Goal: Navigation & Orientation: Find specific page/section

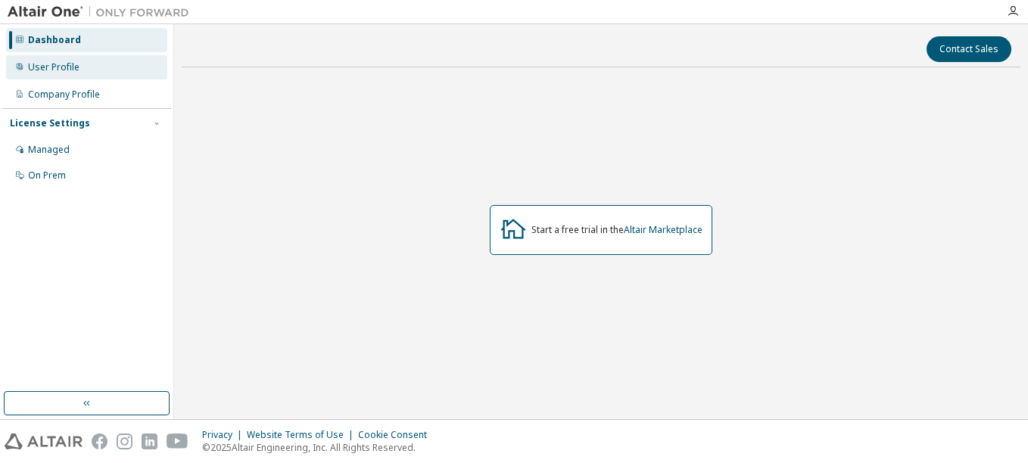
click at [120, 70] on div "User Profile" at bounding box center [86, 67] width 161 height 24
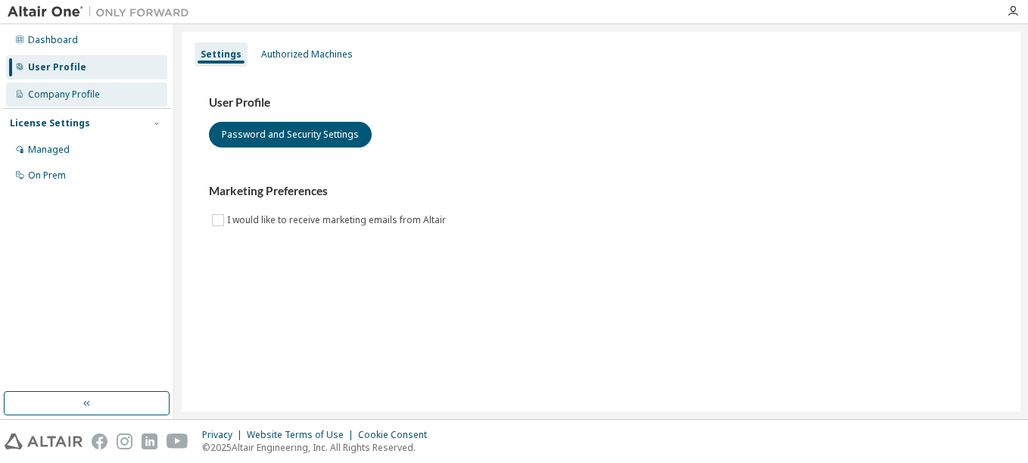
click at [72, 92] on div "Company Profile" at bounding box center [64, 95] width 72 height 12
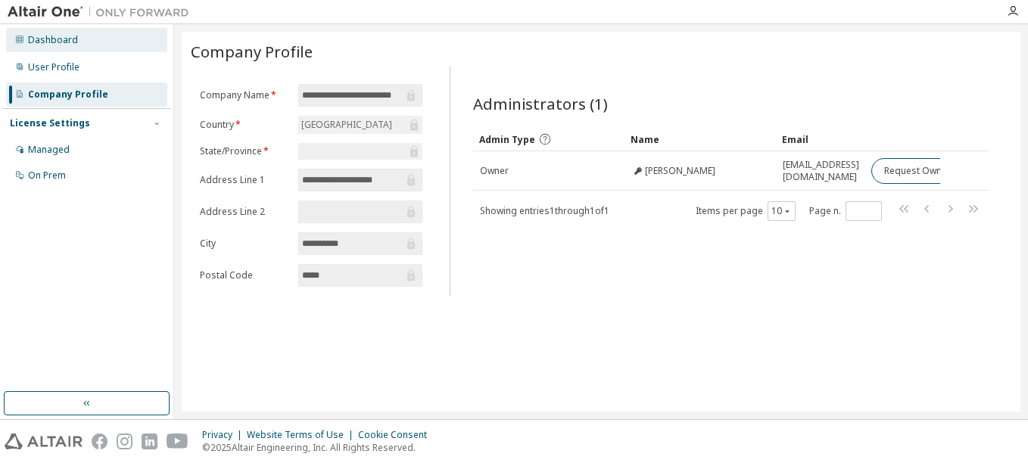
click at [58, 36] on div "Dashboard" at bounding box center [53, 40] width 50 height 12
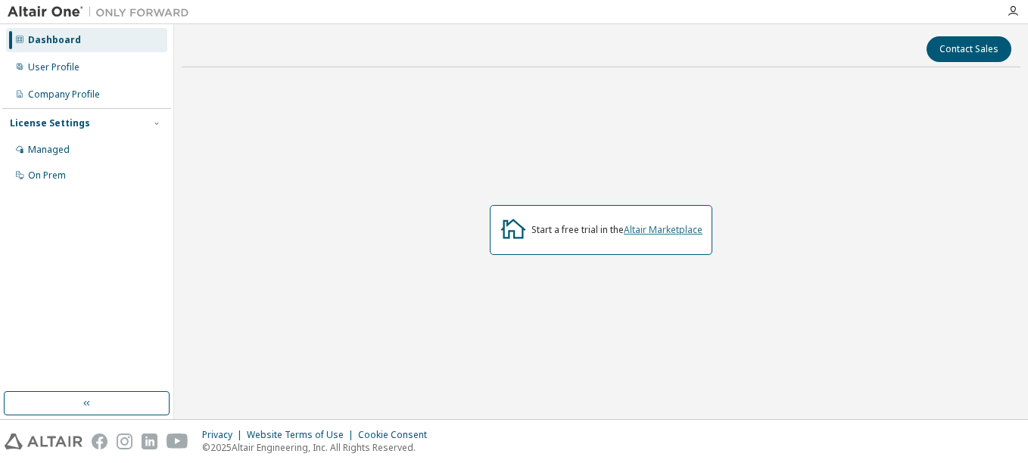
click at [665, 226] on link "Altair Marketplace" at bounding box center [663, 229] width 79 height 13
